Goal: Task Accomplishment & Management: Complete application form

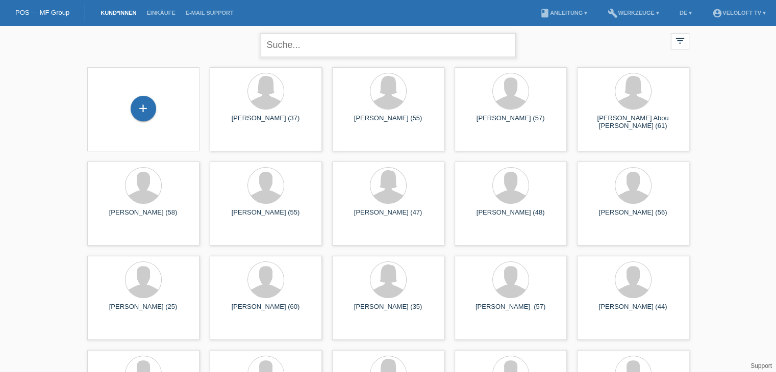
click at [314, 45] on input "text" at bounding box center [388, 45] width 255 height 24
paste input "Bruno Calzimiglia"
click at [297, 43] on input "Bruno Calzimiglia" at bounding box center [388, 45] width 255 height 24
type input "Bruno Calzimiglia"
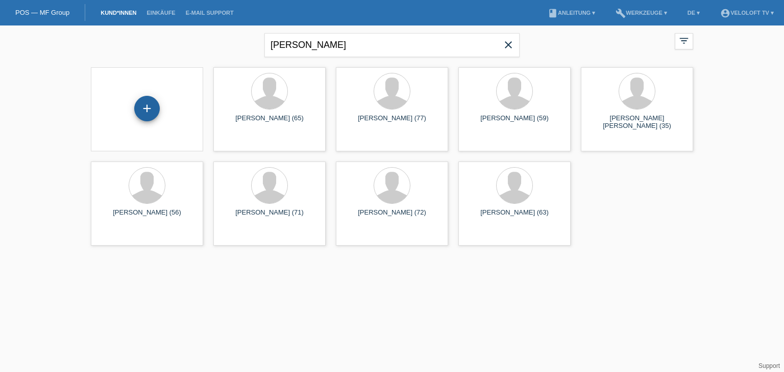
click at [149, 108] on div "+" at bounding box center [147, 109] width 26 height 26
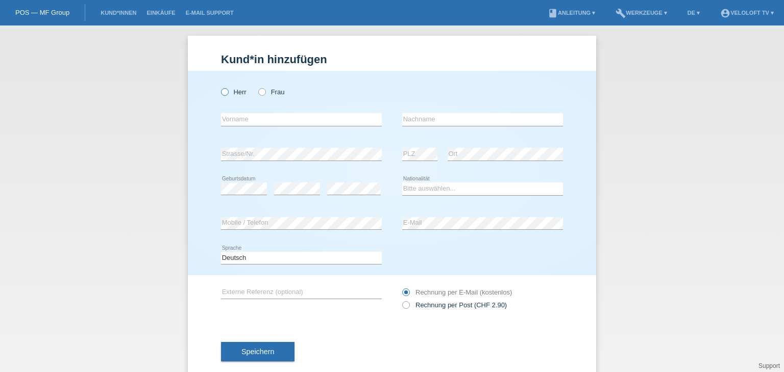
click at [219, 87] on icon at bounding box center [219, 87] width 0 height 0
click at [222, 93] on input "Herr" at bounding box center [224, 91] width 7 height 7
radio input "true"
click at [233, 115] on input "text" at bounding box center [301, 119] width 161 height 13
paste input "Bruno Calzimiglia"
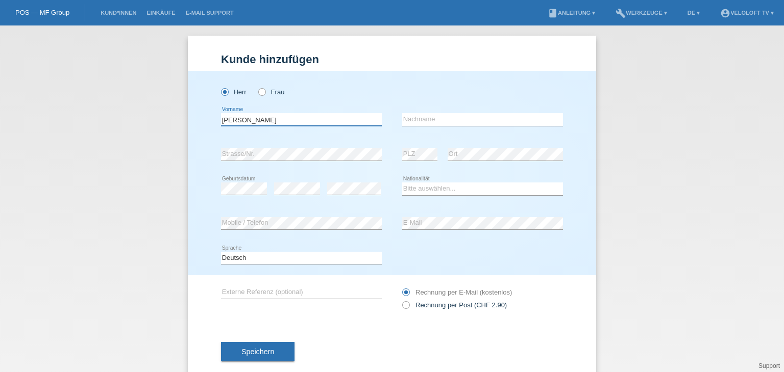
drag, startPoint x: 247, startPoint y: 120, endPoint x: 337, endPoint y: 119, distance: 89.8
click at [337, 119] on input "Bruno Calzimiglia" at bounding box center [301, 119] width 161 height 13
type input "[PERSON_NAME]"
click at [443, 115] on input "text" at bounding box center [482, 119] width 161 height 13
paste input "Calzimiglia"
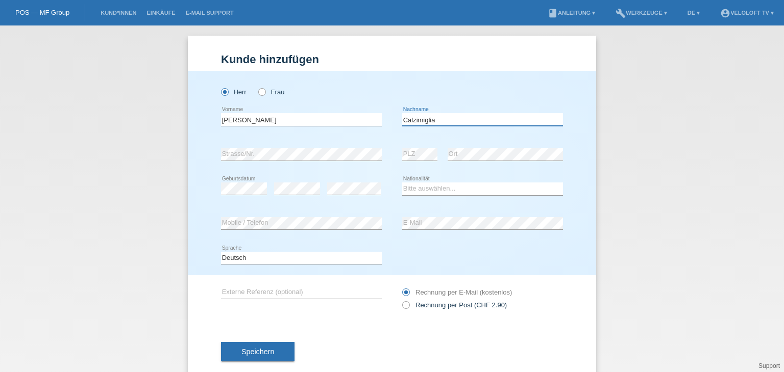
type input "Calzimiglia"
click at [495, 186] on select "Bitte auswählen... Schweiz Deutschland Liechtenstein Österreich ------------ Af…" at bounding box center [482, 189] width 161 height 12
select select "CH"
click at [402, 183] on select "Bitte auswählen... [GEOGRAPHIC_DATA] [GEOGRAPHIC_DATA] [GEOGRAPHIC_DATA] [GEOGR…" at bounding box center [482, 189] width 161 height 12
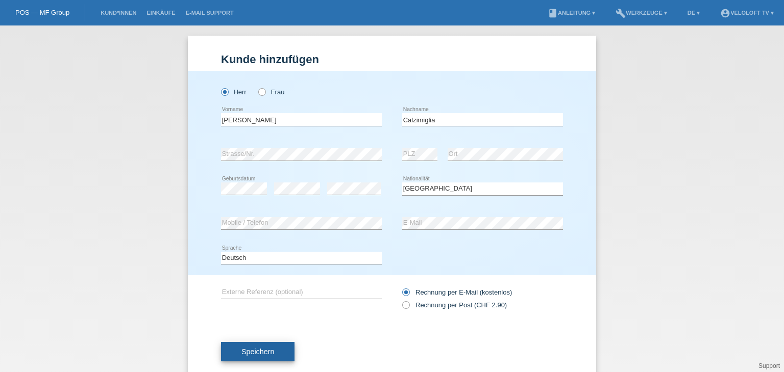
click at [276, 351] on button "Speichern" at bounding box center [257, 351] width 73 height 19
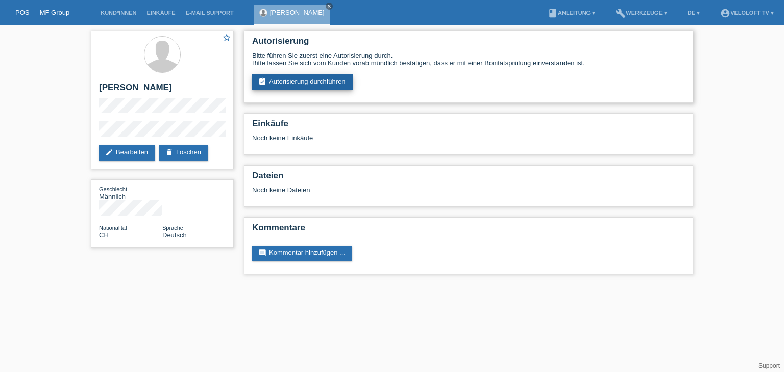
click at [296, 85] on link "assignment_turned_in Autorisierung durchführen" at bounding box center [302, 81] width 101 height 15
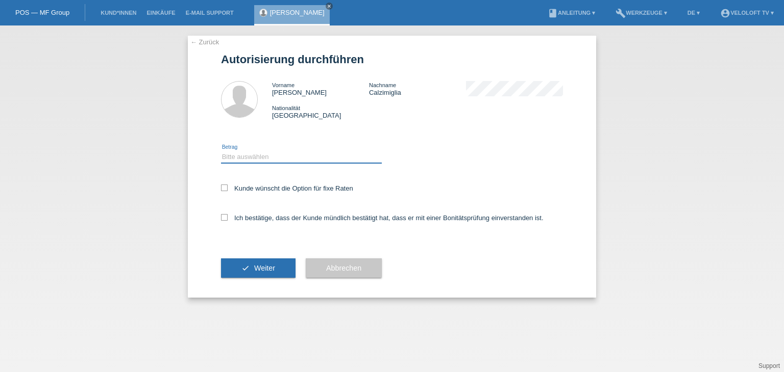
click at [294, 154] on select "Bitte auswählen CHF 1.00 - CHF 499.00 CHF 500.00 - CHF 1'999.00 CHF 2'000.00 - …" at bounding box center [301, 157] width 161 height 12
select select "2"
click at [221, 151] on select "Bitte auswählen CHF 1.00 - CHF 499.00 CHF 500.00 - CHF 1'999.00 CHF 2'000.00 - …" at bounding box center [301, 157] width 161 height 12
click at [298, 185] on label "Kunde wünscht die Option für fixe Raten" at bounding box center [287, 189] width 132 height 8
click at [228, 185] on input "Kunde wünscht die Option für fixe Raten" at bounding box center [224, 188] width 7 height 7
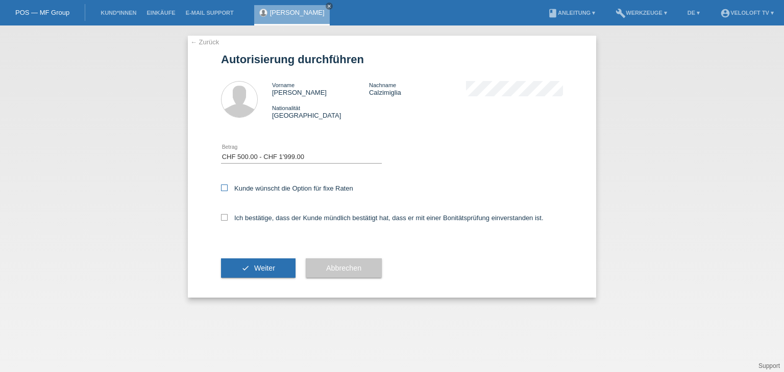
checkbox input "true"
click at [288, 217] on label "Ich bestätige, dass der Kunde mündlich bestätigt hat, dass er mit einer Bonität…" at bounding box center [382, 218] width 322 height 8
click at [228, 217] on input "Ich bestätige, dass der Kunde mündlich bestätigt hat, dass er mit einer Bonität…" at bounding box center [224, 217] width 7 height 7
checkbox input "true"
click at [272, 266] on span "Weiter" at bounding box center [264, 268] width 21 height 8
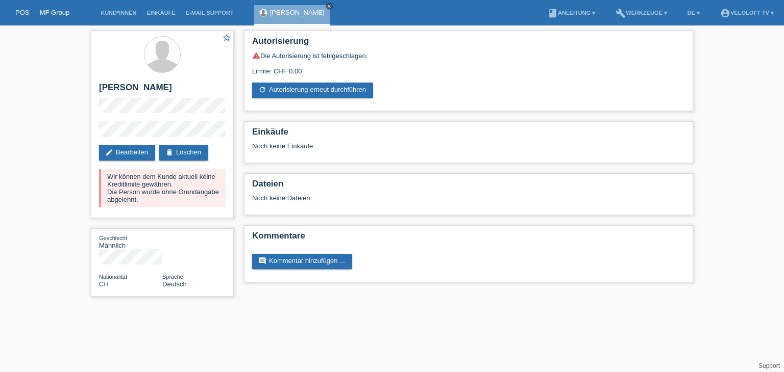
click at [327, 5] on icon "close" at bounding box center [329, 6] width 5 height 5
click at [137, 11] on link "Kund*innen" at bounding box center [118, 13] width 46 height 6
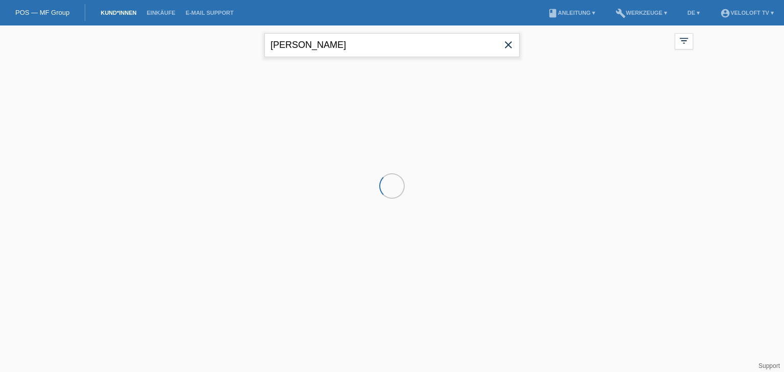
click at [366, 47] on input "[PERSON_NAME]" at bounding box center [391, 45] width 255 height 24
paste input "[PERSON_NAME]"
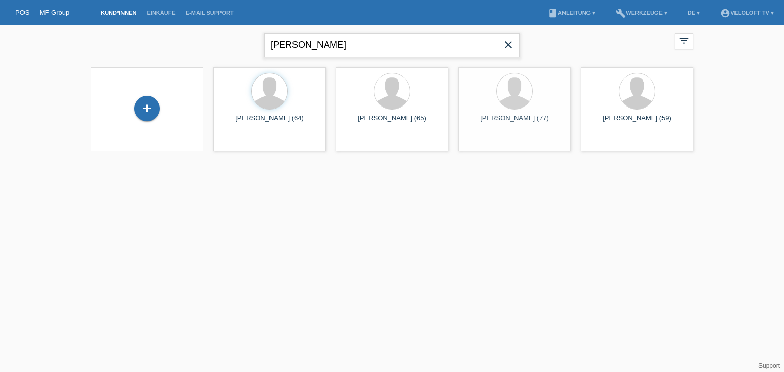
click at [302, 41] on input "[PERSON_NAME]" at bounding box center [391, 45] width 255 height 24
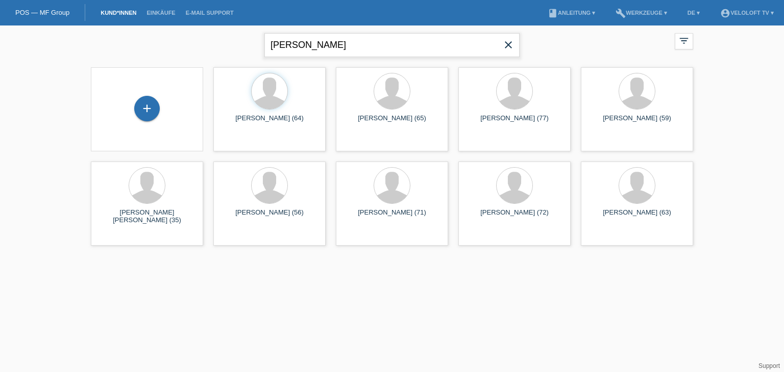
type input "[PERSON_NAME]"
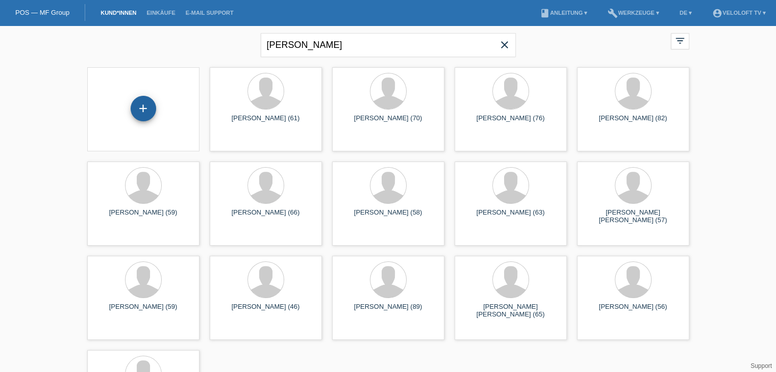
click at [142, 97] on div "+" at bounding box center [144, 109] width 26 height 26
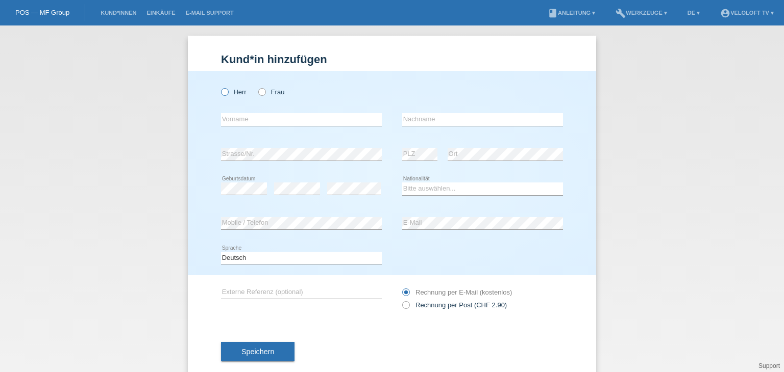
click at [219, 87] on icon at bounding box center [219, 87] width 0 height 0
click at [221, 90] on input "Herr" at bounding box center [224, 91] width 7 height 7
radio input "true"
click at [242, 121] on input "text" at bounding box center [301, 119] width 161 height 13
paste input "[PERSON_NAME]"
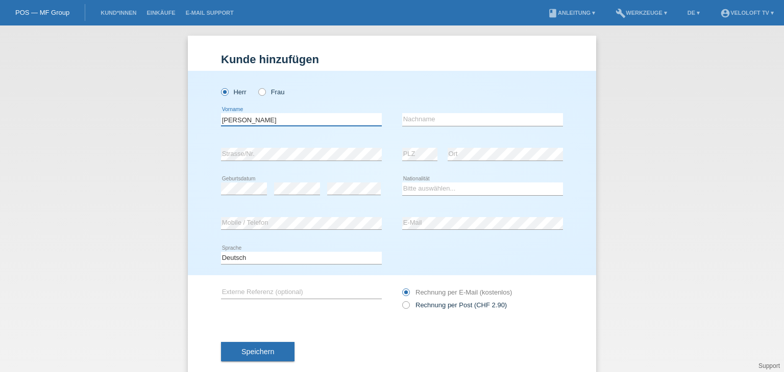
drag, startPoint x: 249, startPoint y: 119, endPoint x: 345, endPoint y: 119, distance: 95.9
click at [347, 119] on input "[PERSON_NAME]" at bounding box center [301, 119] width 161 height 13
type input "[PERSON_NAME]"
click at [436, 119] on input "text" at bounding box center [482, 119] width 161 height 13
paste input "[PERSON_NAME]"
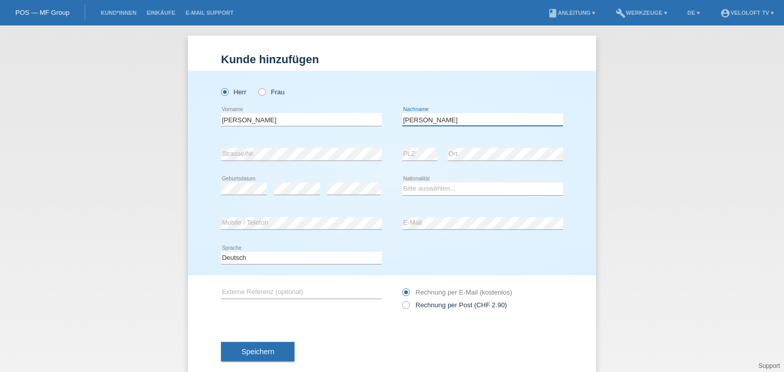
type input "[PERSON_NAME]"
click at [476, 185] on select "Bitte auswählen... Schweiz Deutschland Liechtenstein Österreich ------------ Af…" at bounding box center [482, 189] width 161 height 12
select select "CH"
click at [402, 183] on select "Bitte auswählen... Schweiz Deutschland Liechtenstein Österreich ------------ Af…" at bounding box center [482, 189] width 161 height 12
click at [267, 347] on button "Speichern" at bounding box center [257, 351] width 73 height 19
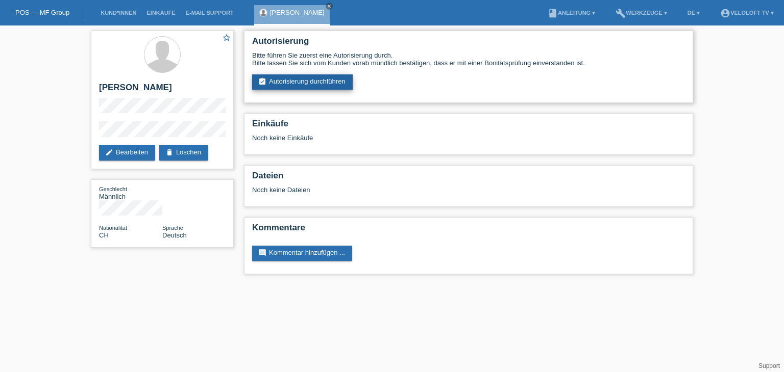
click at [319, 79] on link "assignment_turned_in Autorisierung durchführen" at bounding box center [302, 81] width 101 height 15
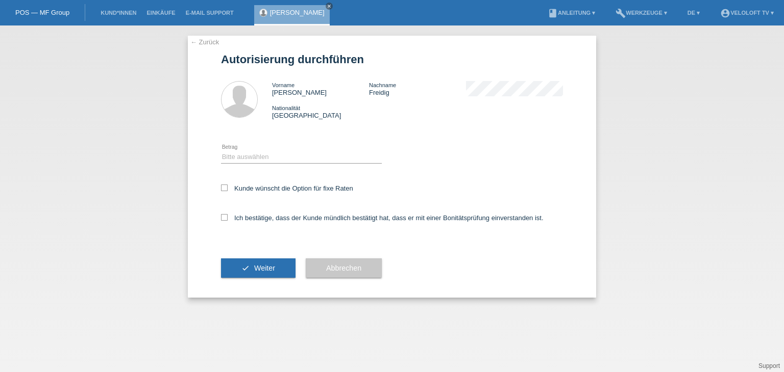
click at [290, 147] on div "Bitte auswählen CHF 1.00 - CHF 499.00 CHF 500.00 - CHF 1'999.00 CHF 2'000.00 - …" at bounding box center [301, 157] width 161 height 35
click at [289, 152] on select "Bitte auswählen CHF 1.00 - CHF 499.00 CHF 500.00 - CHF 1'999.00 CHF 2'000.00 - …" at bounding box center [301, 157] width 161 height 12
select select "2"
click at [221, 151] on select "Bitte auswählen CHF 1.00 - CHF 499.00 CHF 500.00 - CHF 1'999.00 CHF 2'000.00 - …" at bounding box center [301, 157] width 161 height 12
click at [293, 190] on label "Kunde wünscht die Option für fixe Raten" at bounding box center [287, 189] width 132 height 8
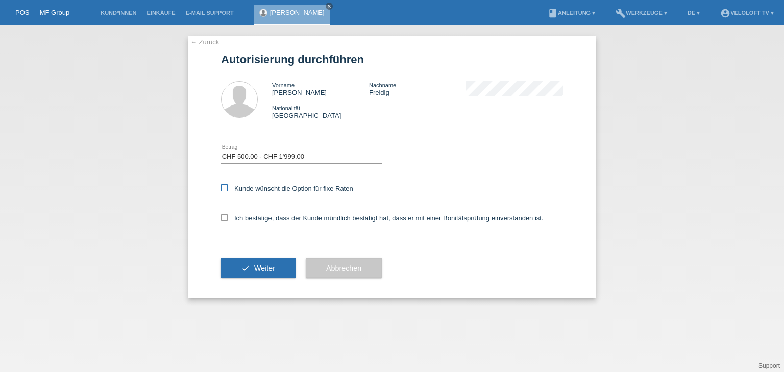
click at [228, 190] on input "Kunde wünscht die Option für fixe Raten" at bounding box center [224, 188] width 7 height 7
checkbox input "true"
click at [288, 215] on label "Ich bestätige, dass der Kunde mündlich bestätigt hat, dass er mit einer Bonität…" at bounding box center [382, 218] width 322 height 8
click at [228, 215] on input "Ich bestätige, dass der Kunde mündlich bestätigt hat, dass er mit einer Bonität…" at bounding box center [224, 217] width 7 height 7
checkbox input "true"
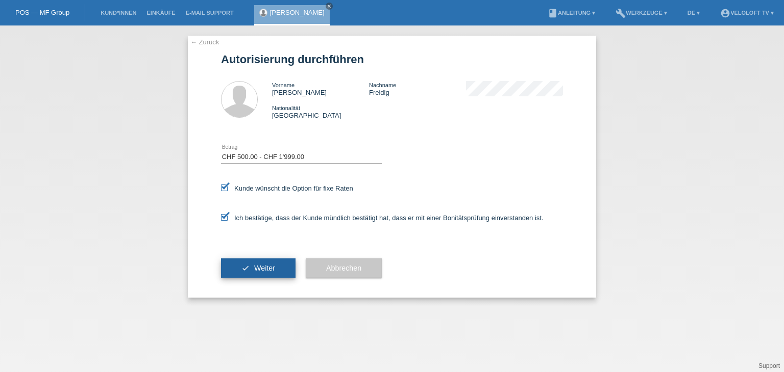
click at [281, 266] on button "check Weiter" at bounding box center [258, 268] width 74 height 19
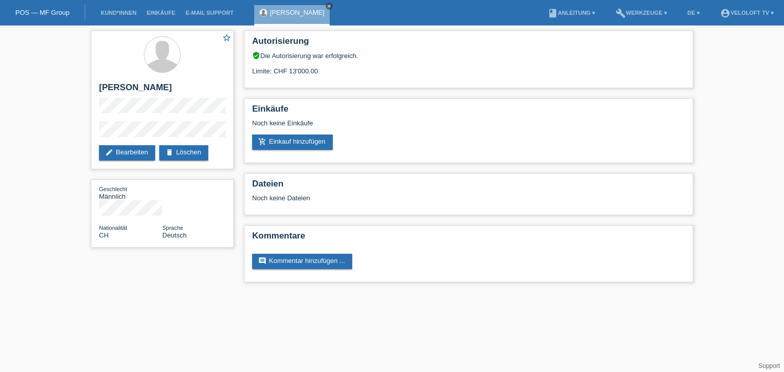
click at [327, 7] on icon "close" at bounding box center [329, 6] width 5 height 5
click at [134, 15] on link "Kund*innen" at bounding box center [118, 13] width 46 height 6
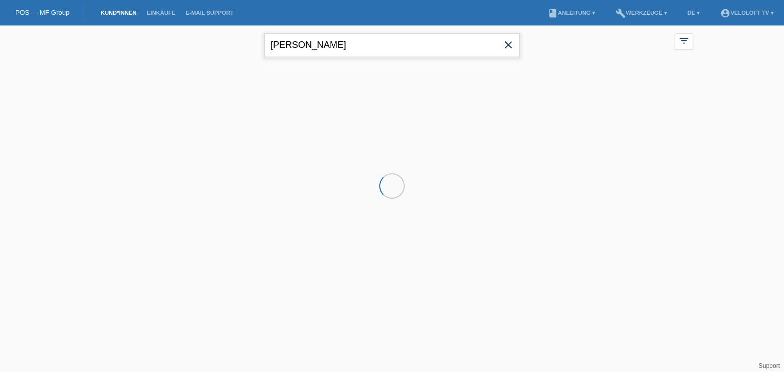
click at [345, 43] on input "[PERSON_NAME]" at bounding box center [391, 45] width 255 height 24
click at [345, 43] on input "Peter Freidig" at bounding box center [391, 45] width 255 height 24
paste input "[PERSON_NAME]"
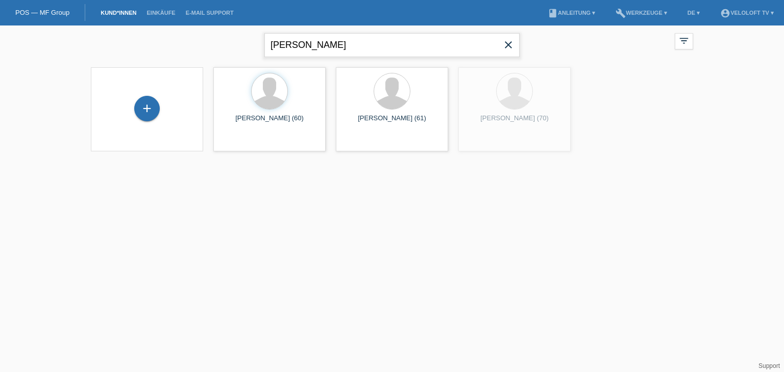
click at [309, 44] on input "[PERSON_NAME]" at bounding box center [391, 45] width 255 height 24
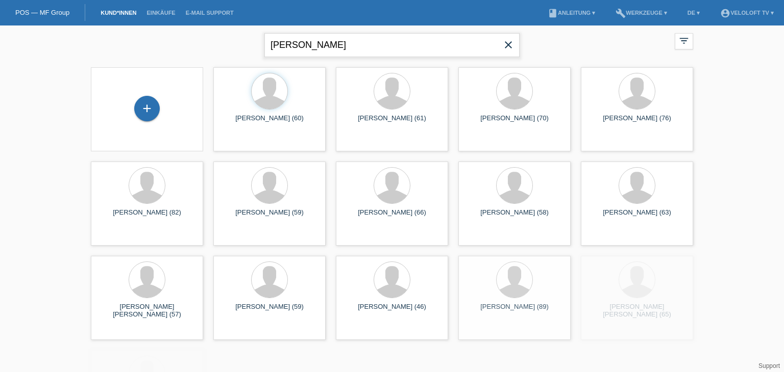
click at [306, 43] on input "Markus Tobler" at bounding box center [391, 45] width 255 height 24
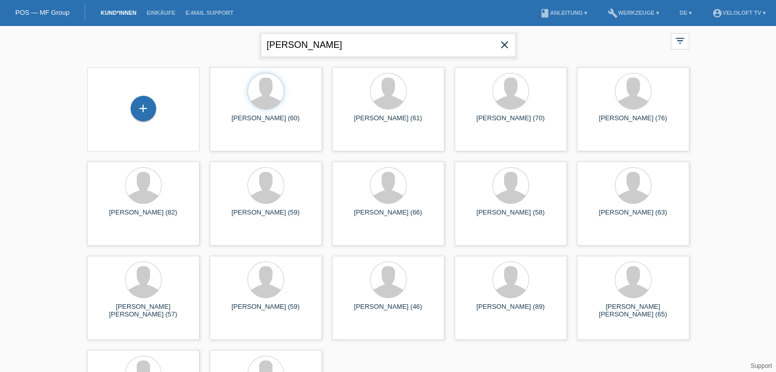
type input "[PERSON_NAME]"
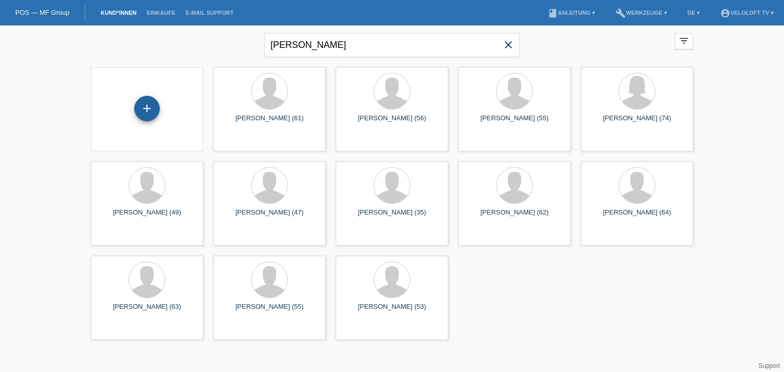
click at [139, 108] on div "+" at bounding box center [147, 109] width 26 height 26
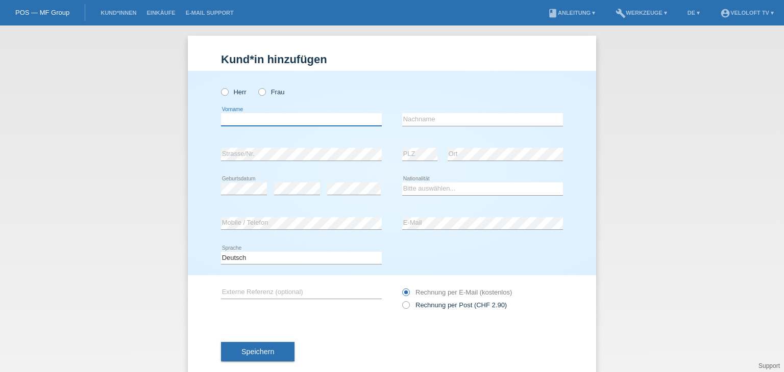
click at [263, 119] on input "text" at bounding box center [301, 119] width 161 height 13
paste input "[PERSON_NAME]"
drag, startPoint x: 249, startPoint y: 117, endPoint x: 332, endPoint y: 122, distance: 83.3
click at [332, 122] on input "[PERSON_NAME]" at bounding box center [301, 119] width 161 height 13
click at [249, 119] on input "[PERSON_NAME]" at bounding box center [301, 119] width 161 height 13
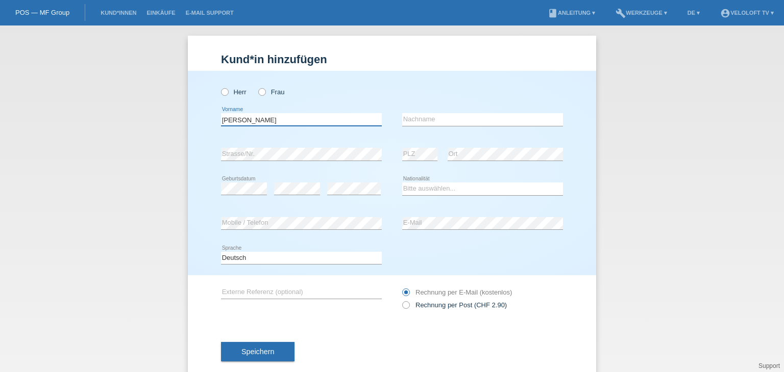
drag, startPoint x: 247, startPoint y: 118, endPoint x: 296, endPoint y: 118, distance: 49.5
click at [296, 118] on input "[PERSON_NAME]" at bounding box center [301, 119] width 161 height 13
type input "[PERSON_NAME]"
click at [423, 117] on input "text" at bounding box center [482, 119] width 161 height 13
paste input "Tobler"
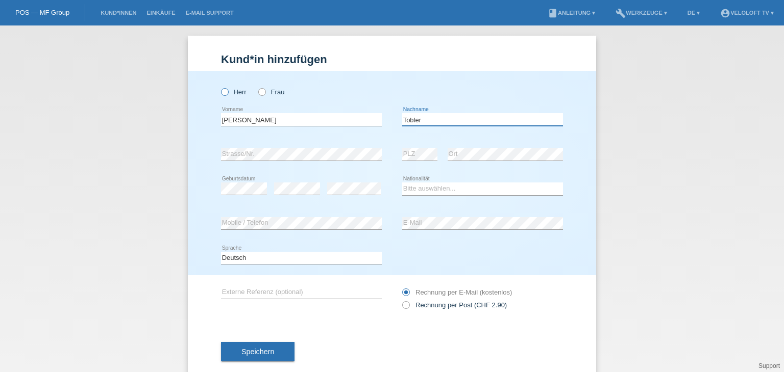
type input "Tobler"
click at [219, 87] on icon at bounding box center [219, 87] width 0 height 0
click at [222, 93] on input "Herr" at bounding box center [224, 91] width 7 height 7
radio input "true"
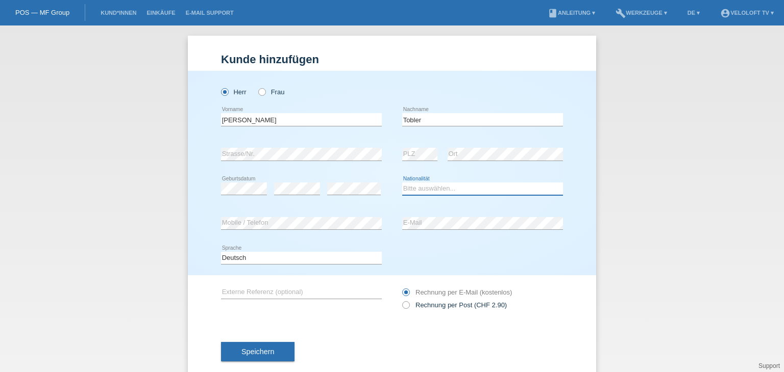
drag, startPoint x: 500, startPoint y: 188, endPoint x: 507, endPoint y: 189, distance: 6.7
click at [500, 188] on select "Bitte auswählen... Schweiz Deutschland Liechtenstein Österreich ------------ Af…" at bounding box center [482, 189] width 161 height 12
select select "CH"
click at [402, 183] on select "Bitte auswählen... Schweiz Deutschland Liechtenstein Österreich ------------ Af…" at bounding box center [482, 189] width 161 height 12
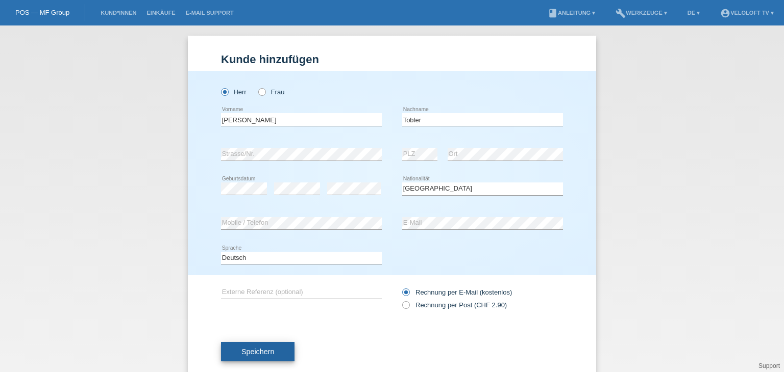
click at [272, 358] on button "Speichern" at bounding box center [257, 351] width 73 height 19
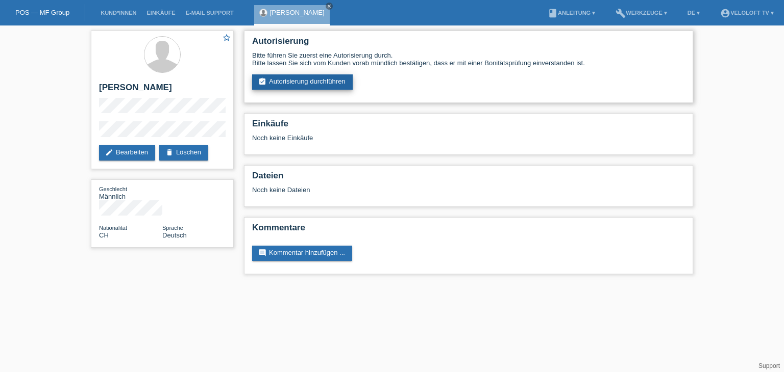
click at [310, 85] on link "assignment_turned_in Autorisierung durchführen" at bounding box center [302, 81] width 101 height 15
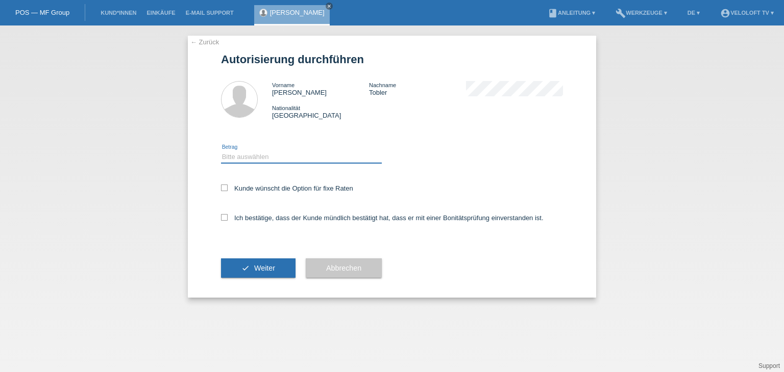
click at [294, 153] on select "Bitte auswählen CHF 1.00 - CHF 499.00 CHF 500.00 - CHF 1'999.00 CHF 2'000.00 - …" at bounding box center [301, 157] width 161 height 12
select select "2"
click at [221, 151] on select "Bitte auswählen CHF 1.00 - CHF 499.00 CHF 500.00 - CHF 1'999.00 CHF 2'000.00 - …" at bounding box center [301, 157] width 161 height 12
click at [303, 185] on label "Kunde wünscht die Option für fixe Raten" at bounding box center [287, 189] width 132 height 8
click at [228, 185] on input "Kunde wünscht die Option für fixe Raten" at bounding box center [224, 188] width 7 height 7
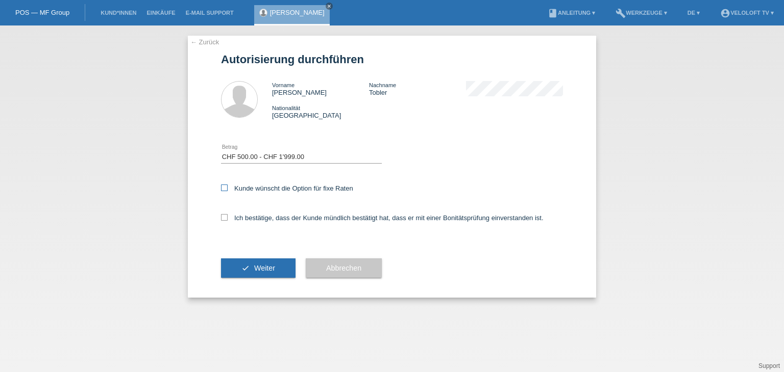
checkbox input "true"
click at [290, 216] on label "Ich bestätige, dass der Kunde mündlich bestätigt hat, dass er mit einer Bonität…" at bounding box center [382, 218] width 322 height 8
click at [228, 216] on input "Ich bestätige, dass der Kunde mündlich bestätigt hat, dass er mit einer Bonität…" at bounding box center [224, 217] width 7 height 7
checkbox input "true"
click at [272, 266] on span "Weiter" at bounding box center [264, 268] width 21 height 8
